Goal: Task Accomplishment & Management: Complete application form

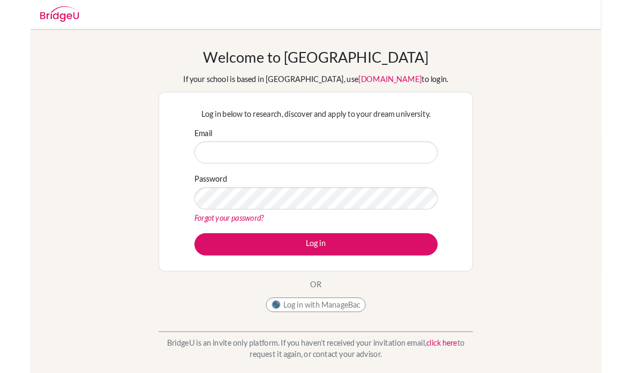
scroll to position [111, 0]
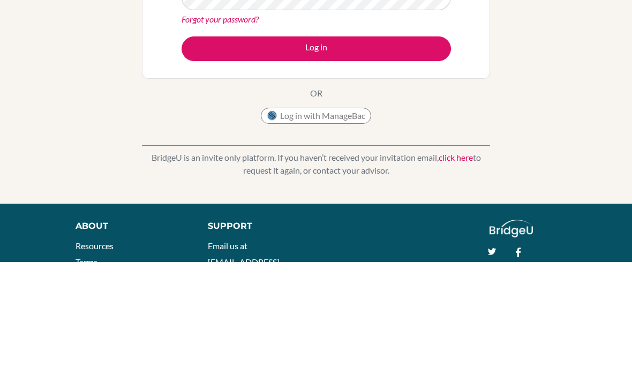
type input "L"
type input "[EMAIL_ADDRESS][DOMAIN_NAME]"
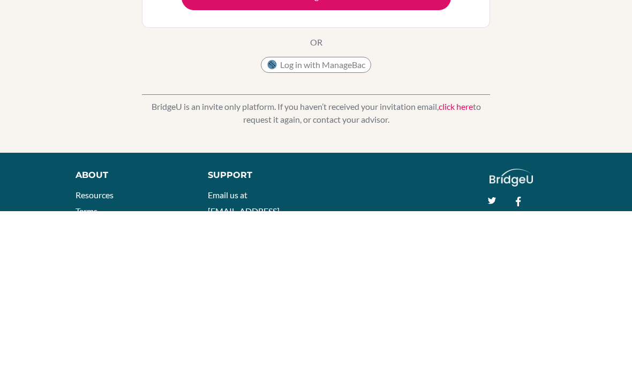
click at [221, 147] on button "Log in" at bounding box center [316, 159] width 269 height 25
click at [207, 147] on button "Log in" at bounding box center [316, 159] width 269 height 25
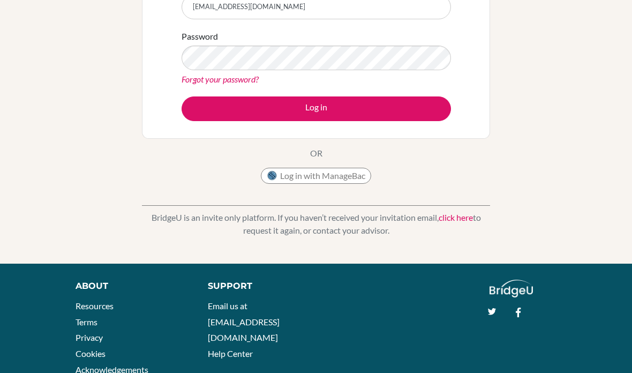
click at [392, 129] on div "Log in below to research, discover and apply to your dream university. Email lo…" at bounding box center [316, 39] width 348 height 199
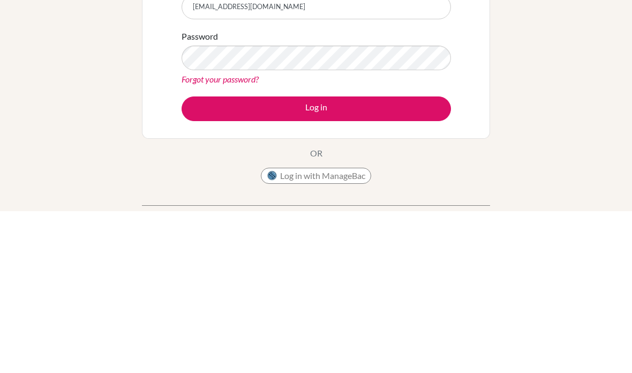
click at [416, 258] on button "Log in" at bounding box center [316, 270] width 269 height 25
click at [385, 258] on button "Log in" at bounding box center [316, 270] width 269 height 25
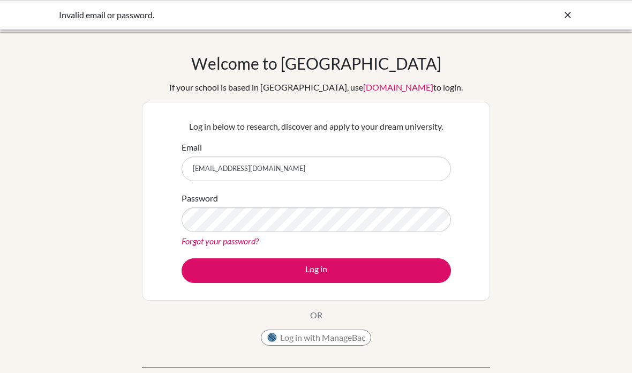
click at [569, 4] on div "Invalid email or password." at bounding box center [316, 14] width 632 height 29
click at [571, 18] on icon at bounding box center [568, 15] width 11 height 11
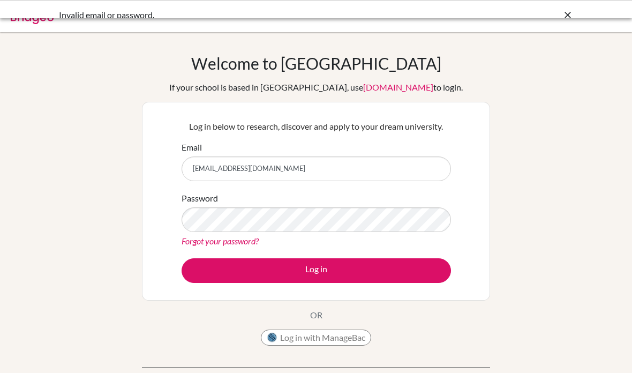
click at [567, 15] on div at bounding box center [315, 16] width 621 height 32
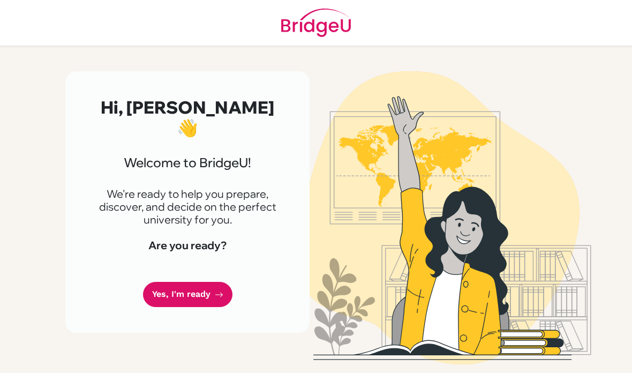
click at [212, 282] on link "Yes, I'm ready" at bounding box center [187, 294] width 89 height 25
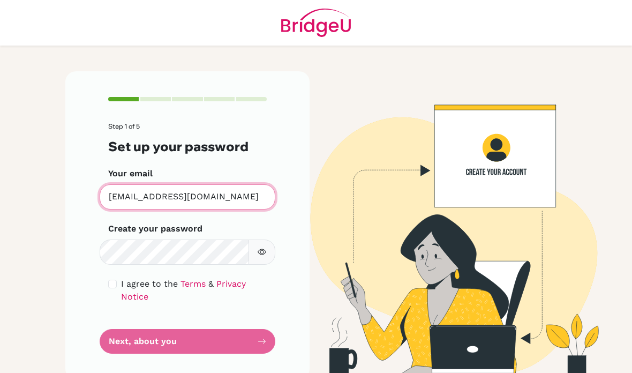
click at [256, 204] on input "[EMAIL_ADDRESS][DOMAIN_NAME]" at bounding box center [188, 196] width 176 height 25
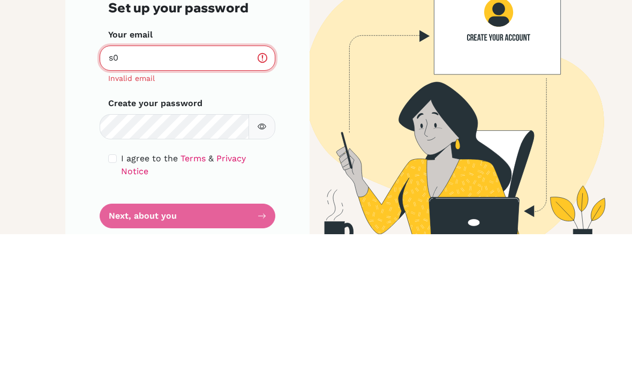
type input "s"
click at [54, 43] on main "Step 1 of 5 Set up your password Your email [PERSON_NAME] Invalid email Create …" at bounding box center [316, 186] width 632 height 373
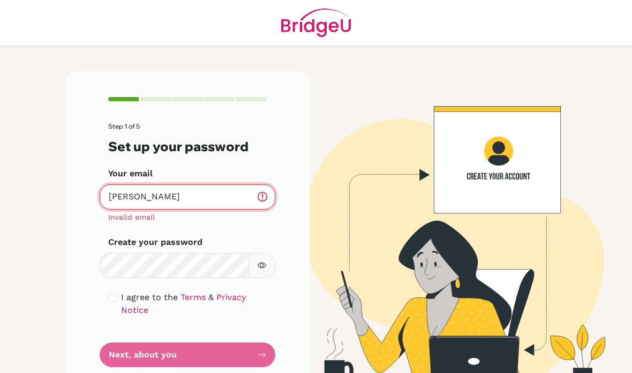
click at [158, 184] on input "[PERSON_NAME]" at bounding box center [188, 196] width 176 height 25
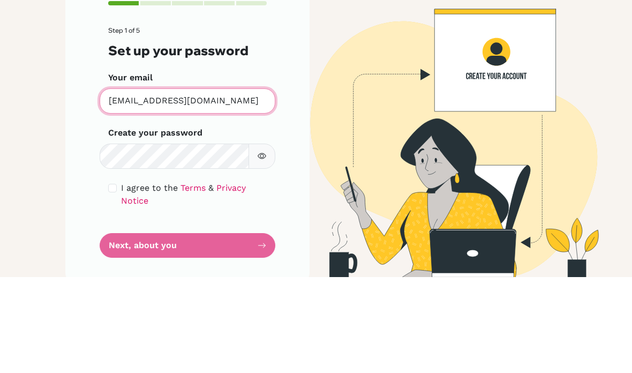
type input "[EMAIL_ADDRESS][DOMAIN_NAME]"
click at [118, 222] on label "Create your password" at bounding box center [155, 228] width 94 height 13
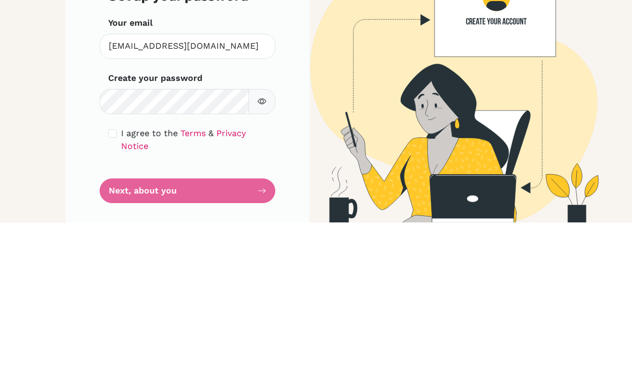
click at [259, 248] on icon "button" at bounding box center [262, 252] width 9 height 9
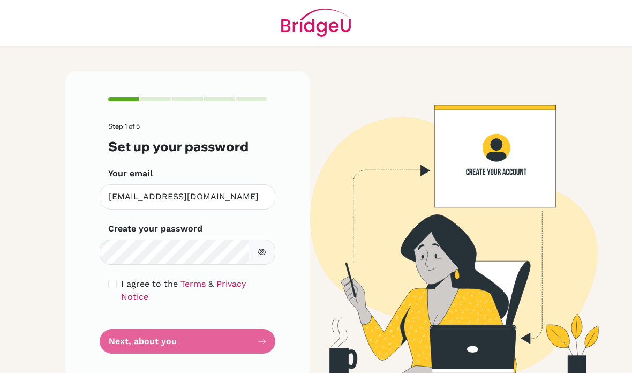
click at [261, 239] on button "button" at bounding box center [262, 251] width 27 height 25
click at [122, 279] on link "Privacy Notice" at bounding box center [183, 290] width 125 height 23
click at [113, 280] on input "checkbox" at bounding box center [112, 284] width 9 height 9
checkbox input "true"
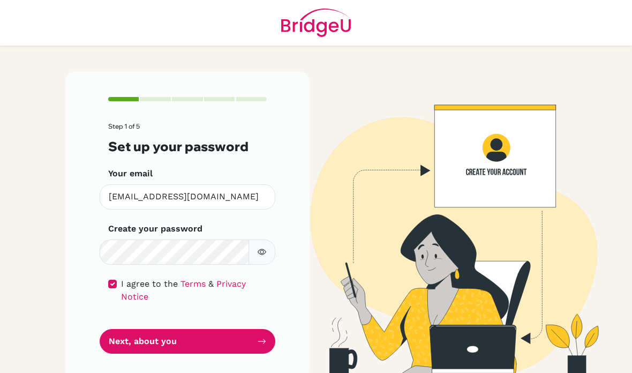
click at [126, 329] on button "Next, about you" at bounding box center [188, 341] width 176 height 25
click at [130, 329] on button "Next, about you" at bounding box center [188, 341] width 176 height 25
